Goal: Information Seeking & Learning: Learn about a topic

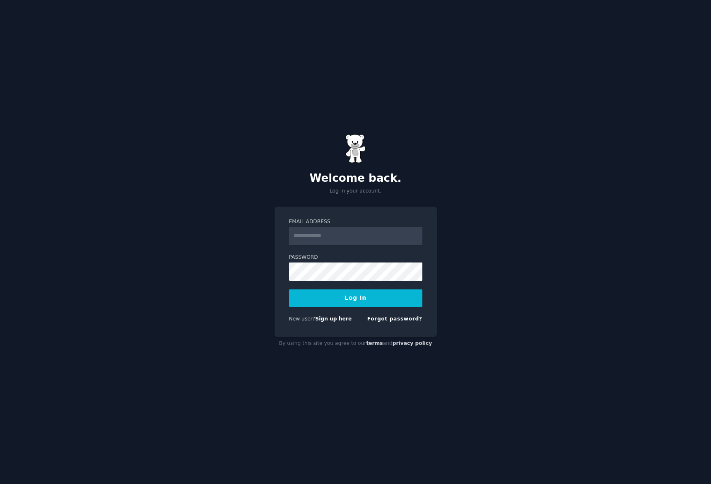
click at [0, 484] on com-1password-button at bounding box center [0, 484] width 0 height 0
type input "**********"
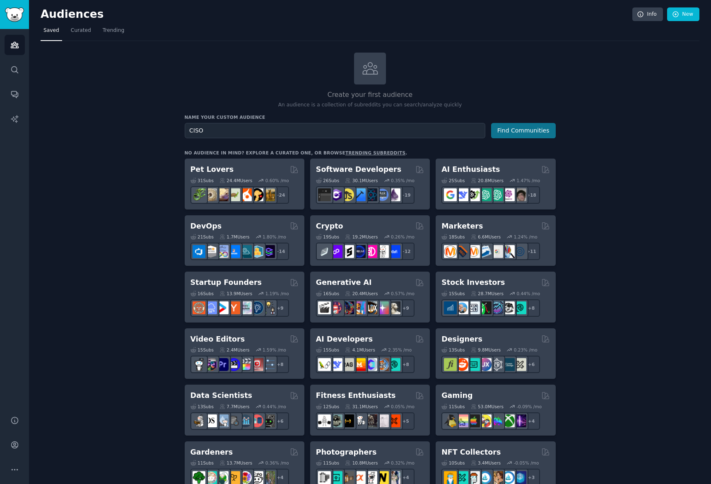
type input "CISO"
click at [503, 127] on button "Find Communities" at bounding box center [523, 130] width 65 height 15
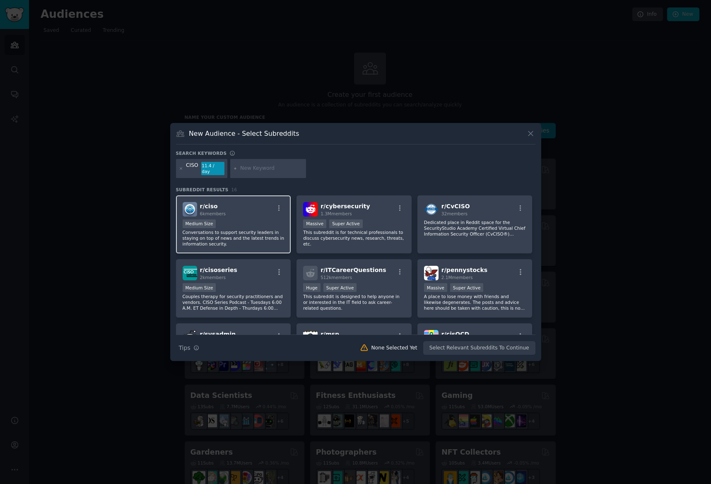
click at [248, 229] on p "Conversations to support security leaders in staying on top of news and the lat…" at bounding box center [234, 237] width 102 height 17
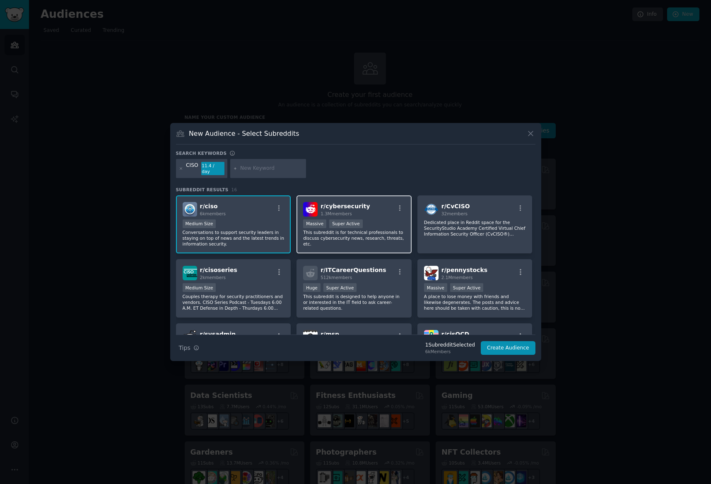
click at [328, 212] on span "1.3M members" at bounding box center [335, 213] width 31 height 5
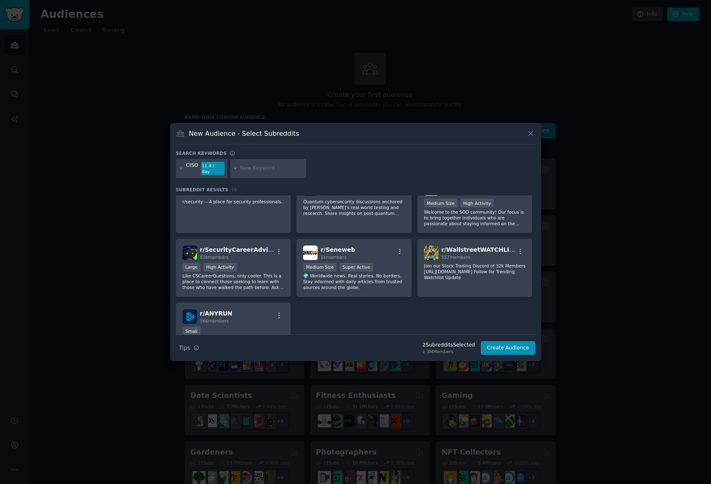
scroll to position [207, 0]
click at [506, 347] on button "Create Audience" at bounding box center [508, 348] width 55 height 14
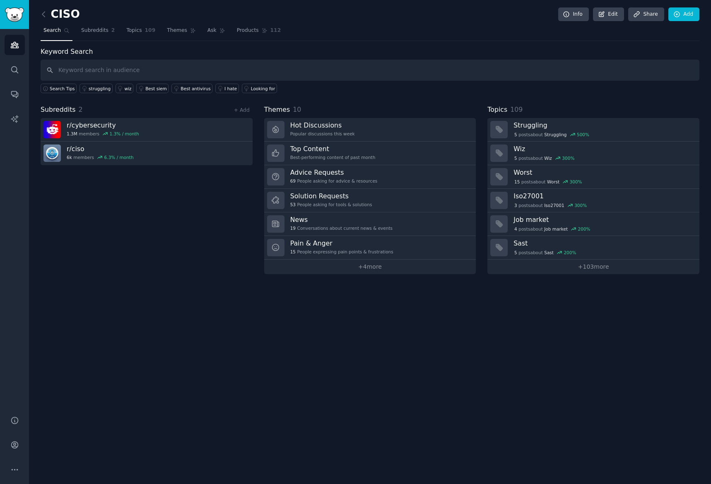
click at [238, 69] on input "text" at bounding box center [370, 70] width 659 height 21
click at [351, 137] on link "Hot Discussions Popular discussions this week" at bounding box center [370, 130] width 212 height 24
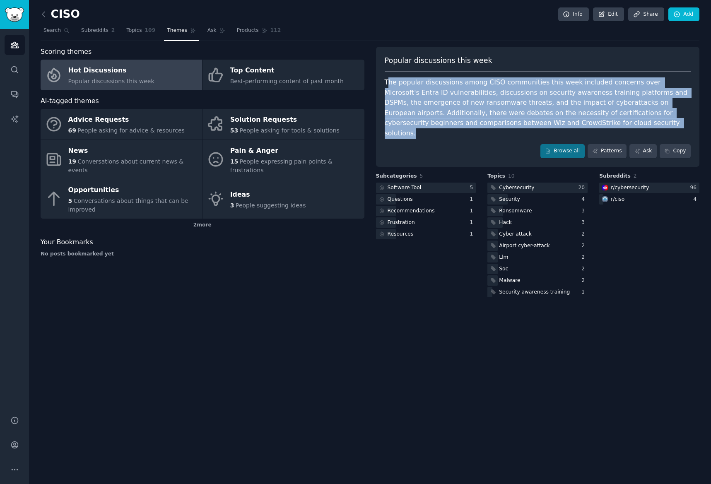
drag, startPoint x: 508, startPoint y: 125, endPoint x: 388, endPoint y: 76, distance: 129.9
click at [388, 76] on div "Popular discussions this week The popular discussions among CISO communities th…" at bounding box center [538, 107] width 324 height 120
click at [466, 116] on div "The popular discussions among CISO communities this week included concerns over…" at bounding box center [538, 107] width 306 height 61
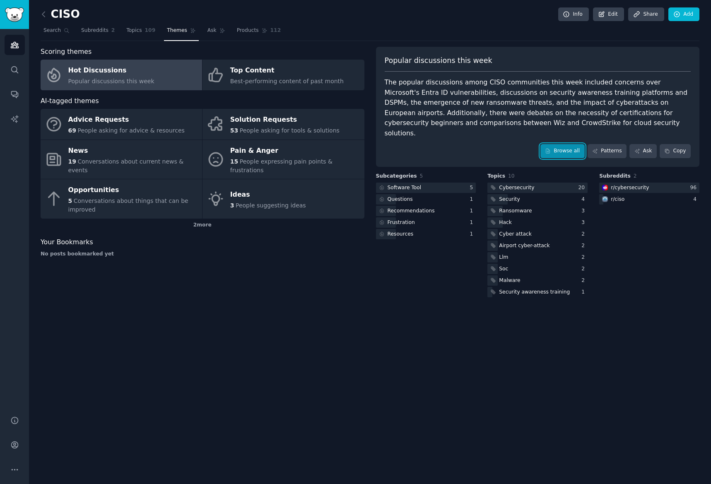
click at [569, 144] on link "Browse all" at bounding box center [562, 151] width 44 height 14
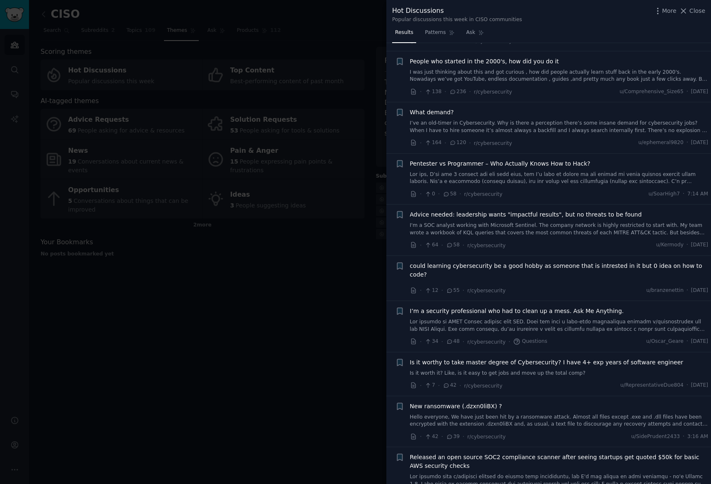
scroll to position [207, 0]
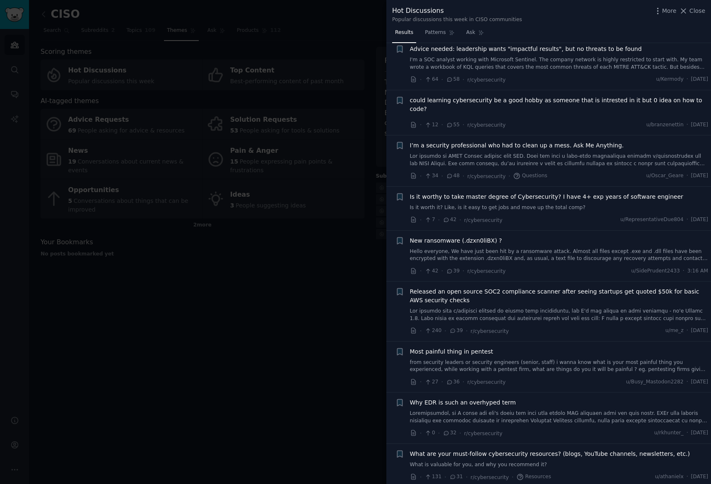
drag, startPoint x: 196, startPoint y: 222, endPoint x: 182, endPoint y: 198, distance: 27.6
click at [195, 221] on div at bounding box center [355, 242] width 711 height 484
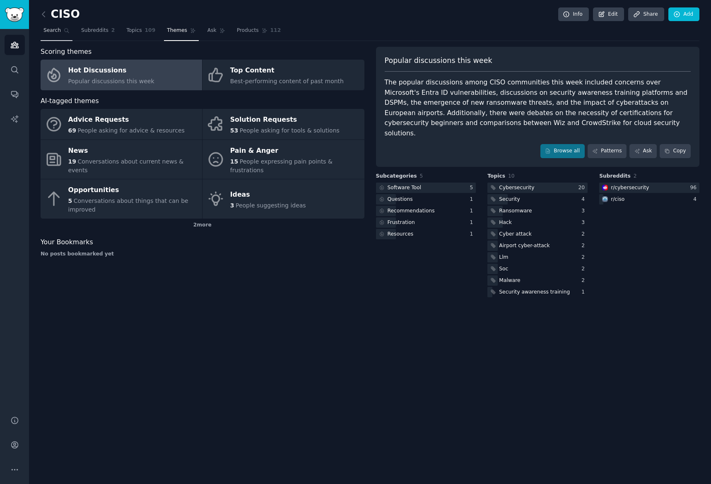
click at [55, 30] on span "Search" at bounding box center [51, 30] width 17 height 7
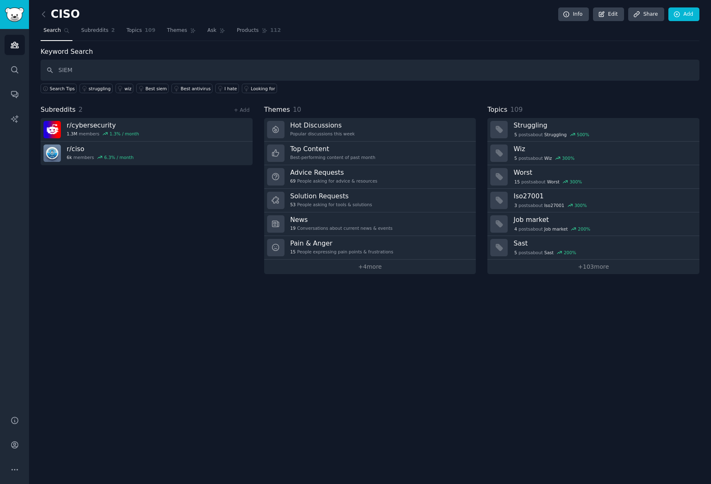
type input "SIEM"
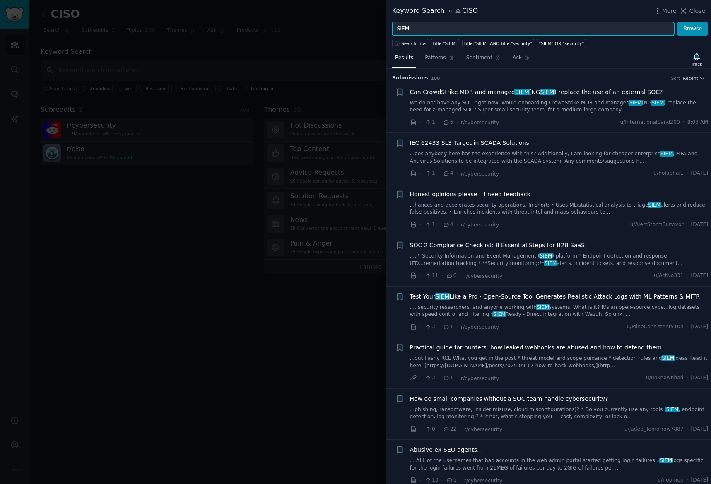
drag, startPoint x: 426, startPoint y: 34, endPoint x: 364, endPoint y: 29, distance: 63.2
click at [364, 29] on div "Keyword Search in CISO More Close SIEM Browse Search Tips title:"SIEM" title:"S…" at bounding box center [355, 242] width 711 height 484
type input "microsoft"
click at [677, 22] on button "Browse" at bounding box center [692, 29] width 31 height 14
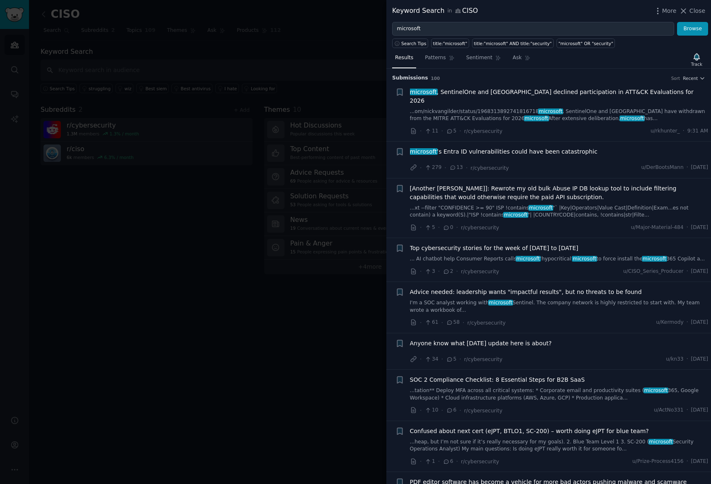
click at [522, 147] on span "microsoft ’s Entra ID vulnerabilities could have been catastrophic" at bounding box center [504, 151] width 188 height 9
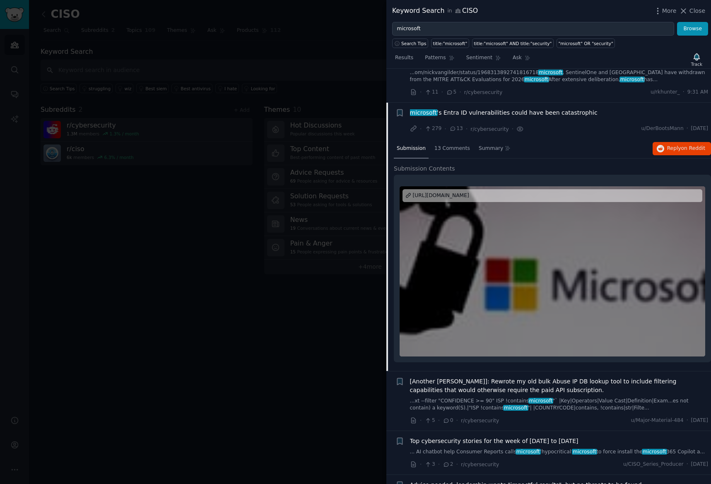
scroll to position [64, 0]
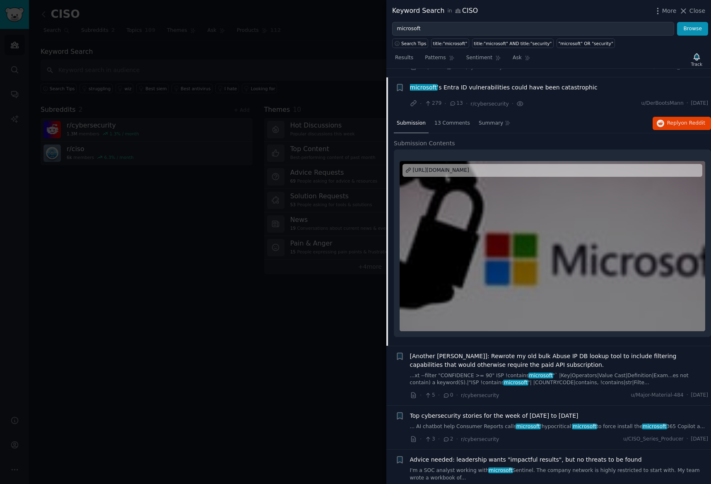
click at [444, 167] on div "https://arstechnica.com/security/2025/09/microsofts-entra-id-vulnerabilities-co…" at bounding box center [441, 170] width 56 height 7
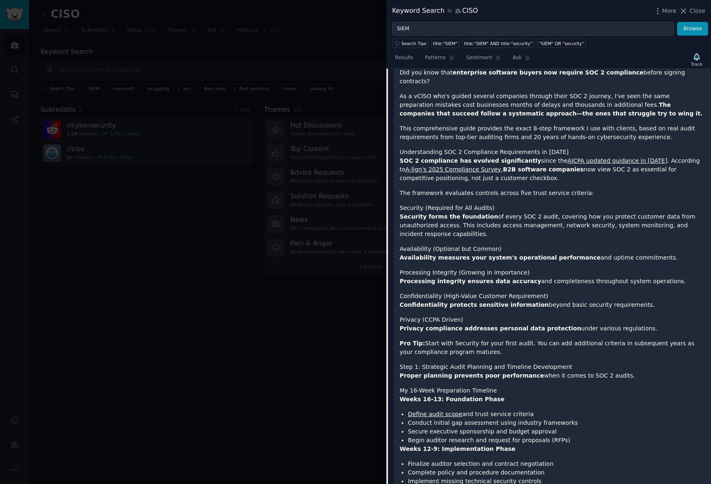
scroll to position [331, 0]
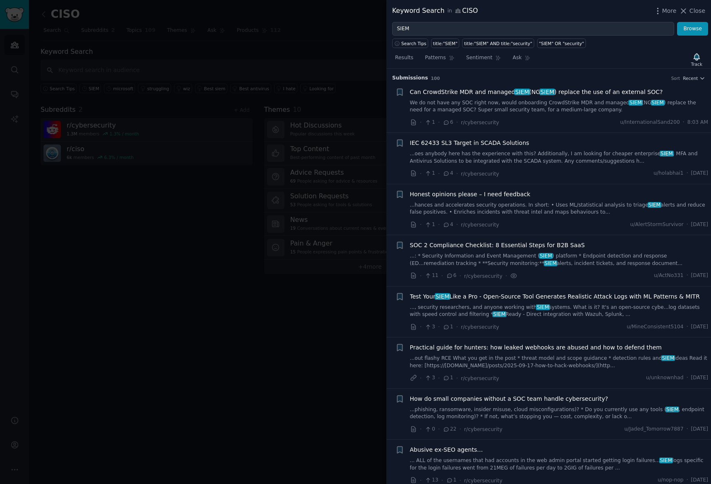
click at [547, 243] on span "SOC 2 Compliance Checklist: 8 Essential Steps for B2B SaaS" at bounding box center [497, 245] width 175 height 9
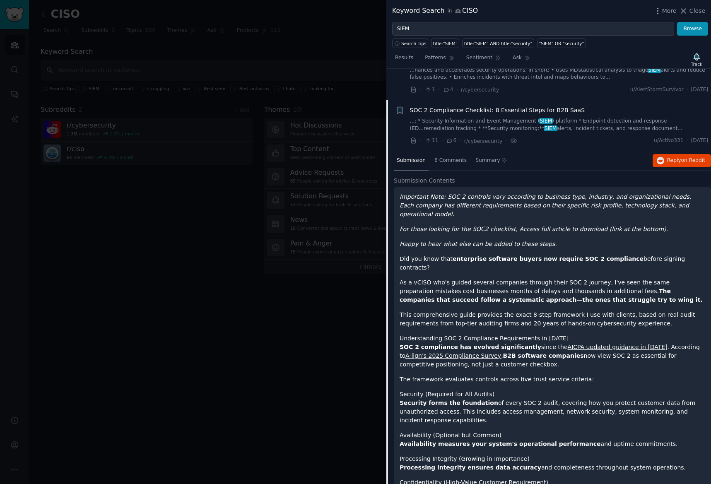
scroll to position [166, 0]
